Goal: Complete application form

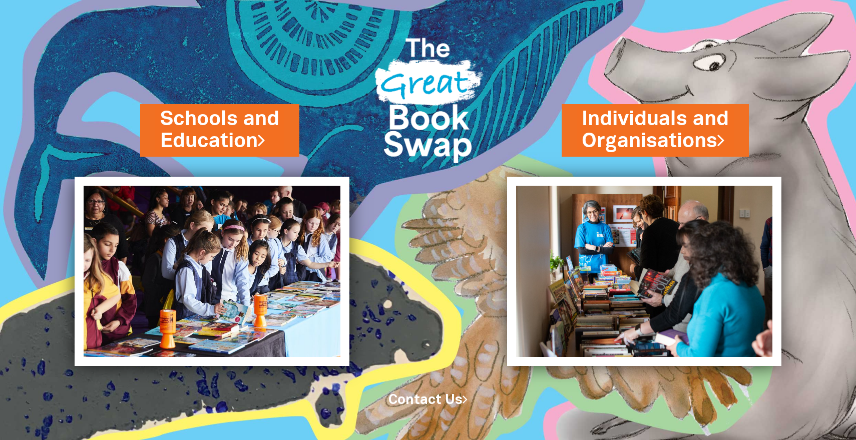
click at [423, 76] on img at bounding box center [428, 96] width 128 height 169
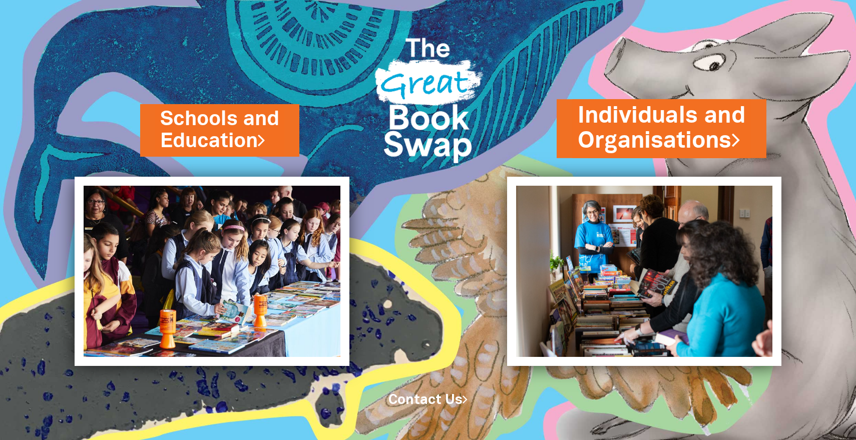
click at [641, 116] on link "Individuals and Organisations" at bounding box center [662, 129] width 168 height 57
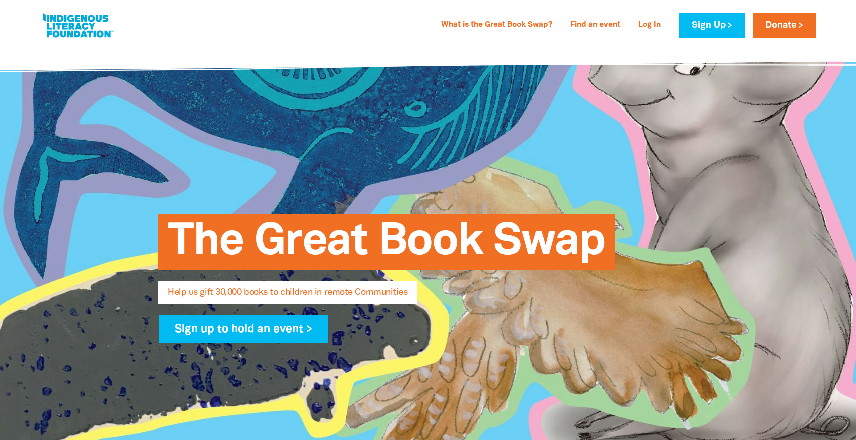
select select "AU"
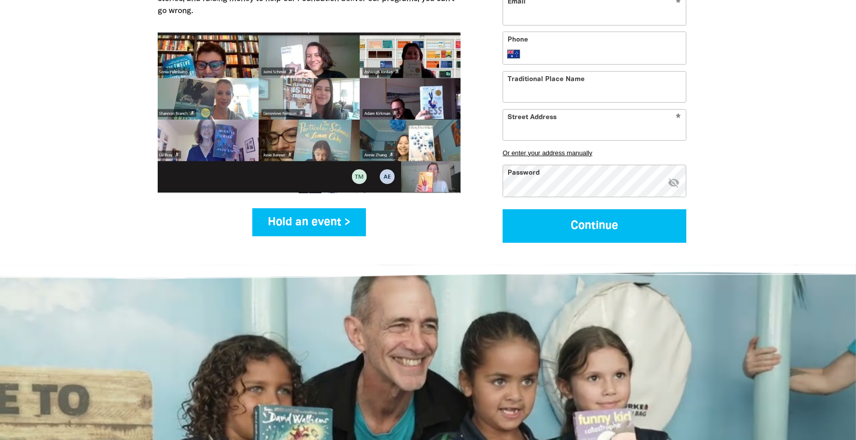
scroll to position [1349, 0]
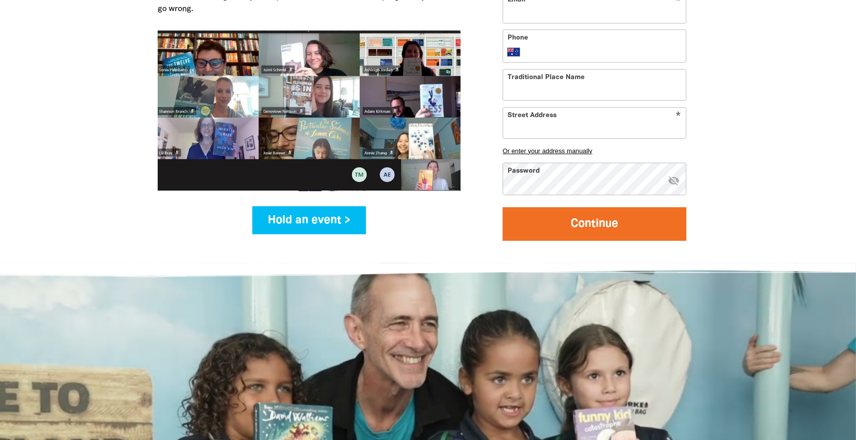
type input "jenniferl@homesnorth.org.au"
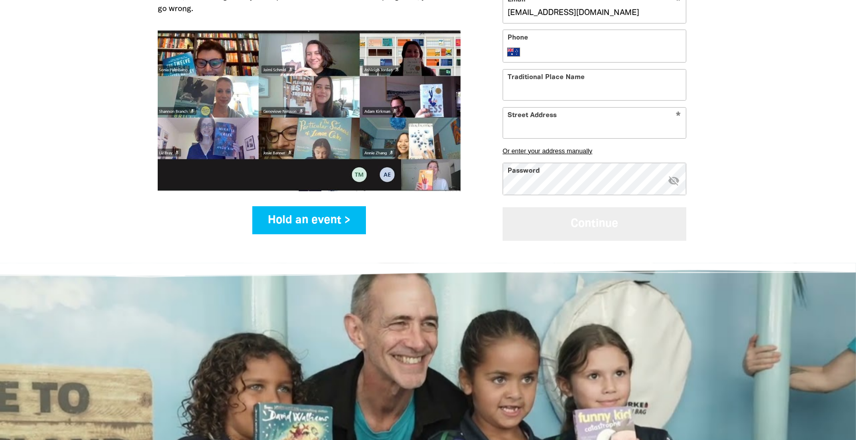
click at [606, 241] on button "Continue" at bounding box center [595, 224] width 184 height 34
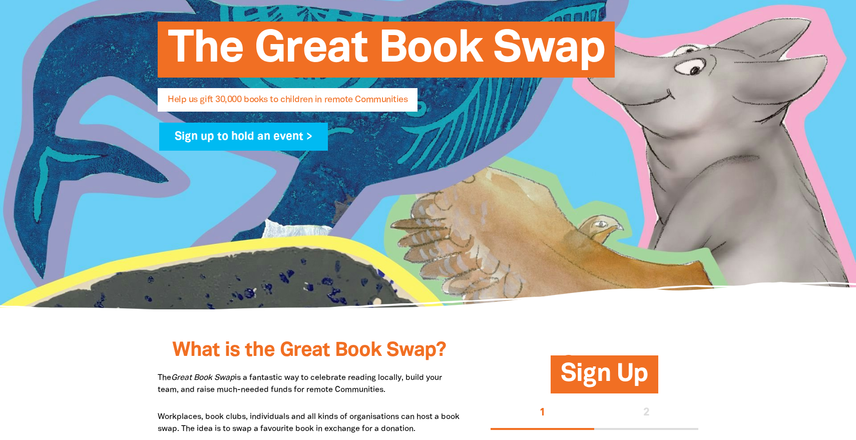
scroll to position [0, 0]
